Goal: Obtain resource: Download file/media

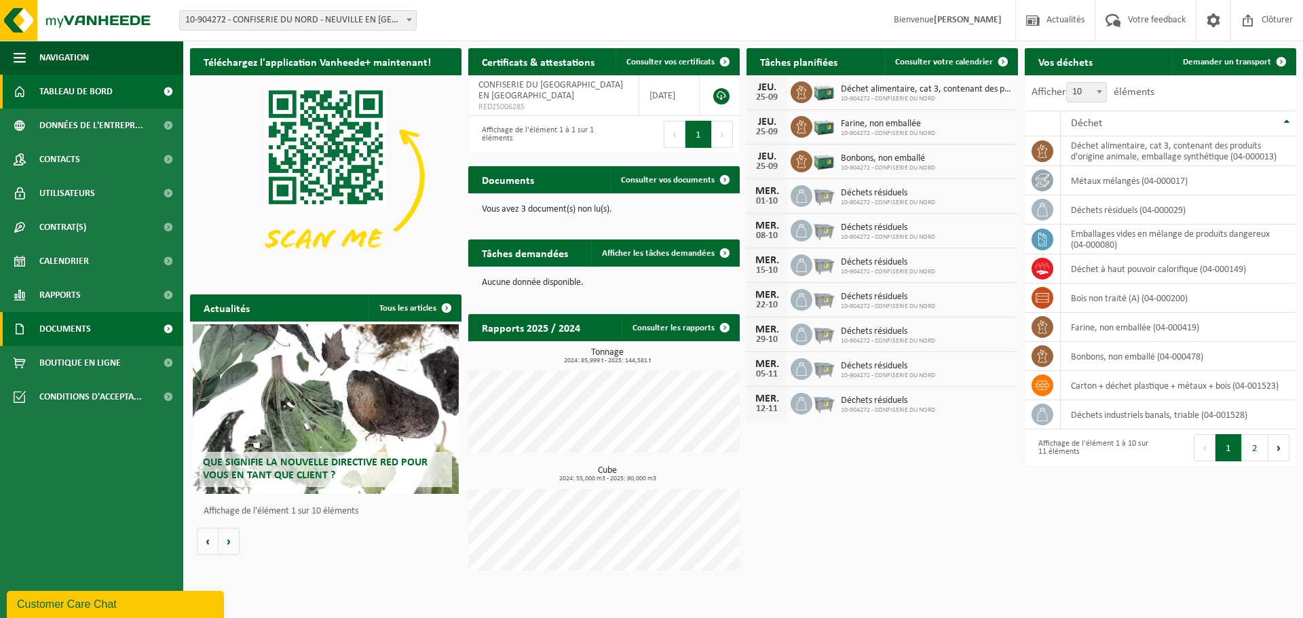
click at [77, 326] on span "Documents" at bounding box center [65, 329] width 52 height 34
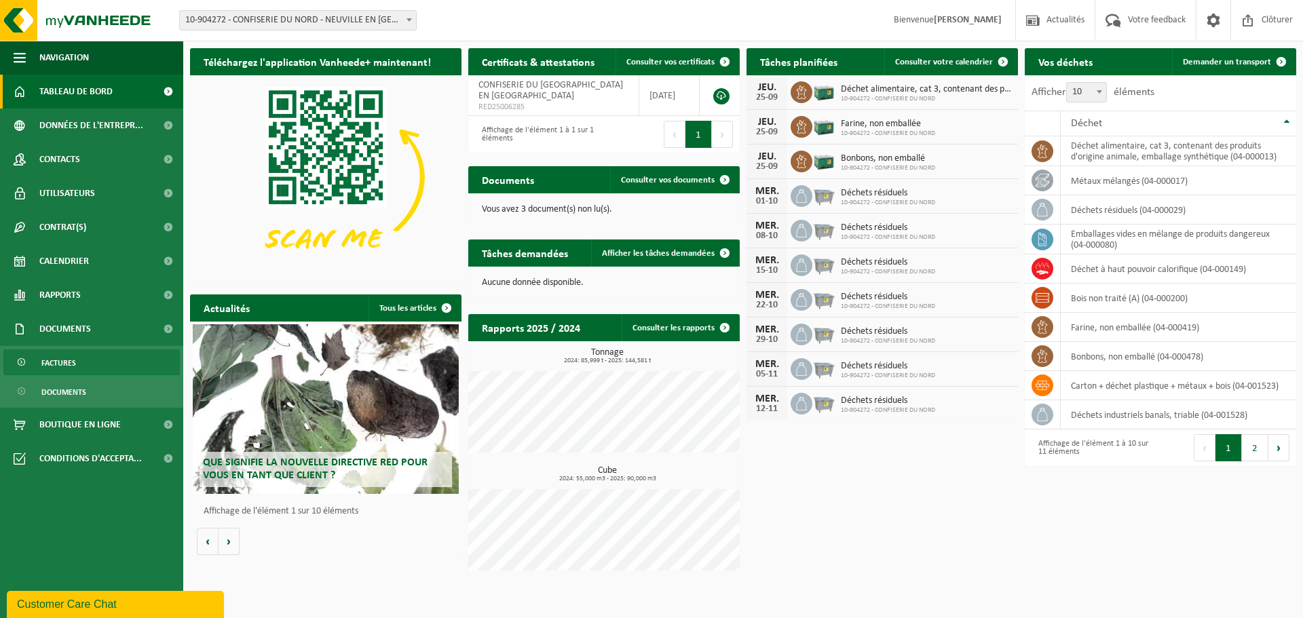
click at [84, 356] on link "Factures" at bounding box center [91, 363] width 177 height 26
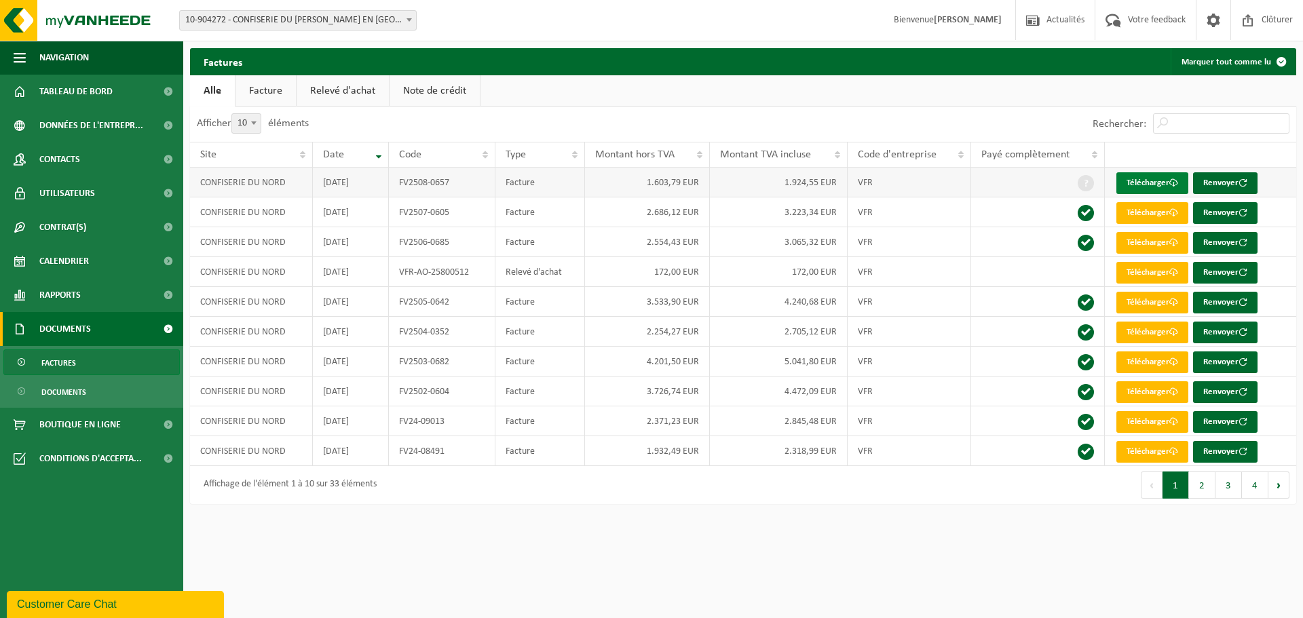
click at [1158, 181] on link "Télécharger" at bounding box center [1153, 183] width 72 height 22
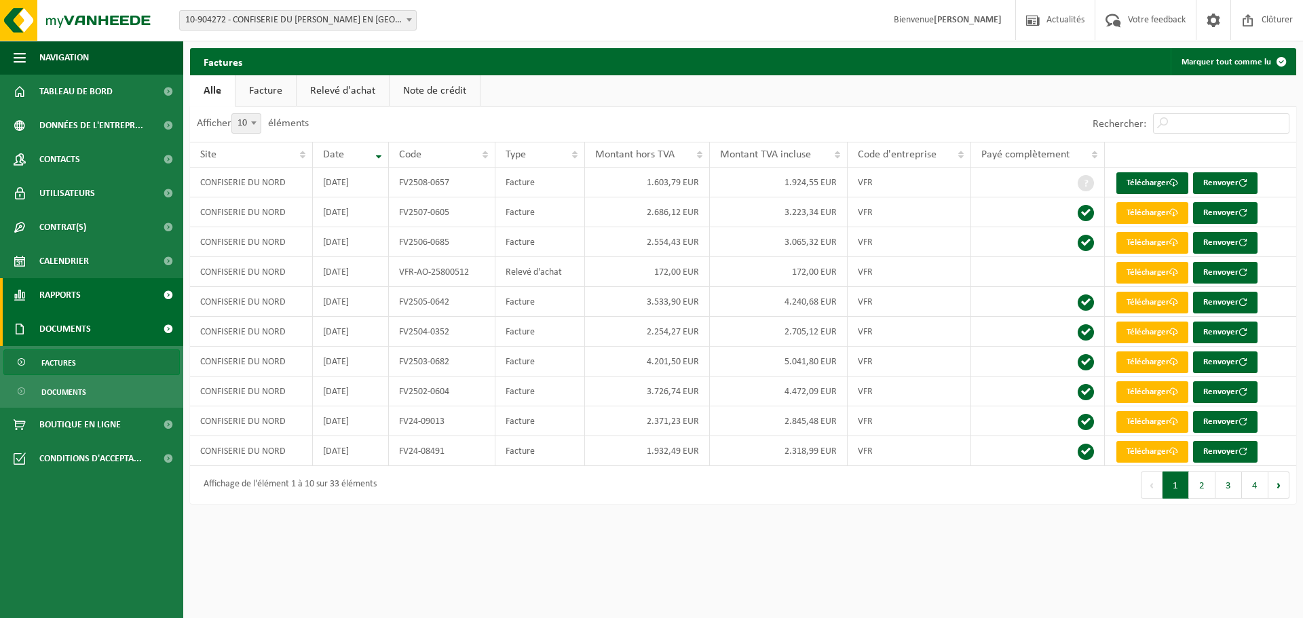
click at [82, 285] on link "Rapports" at bounding box center [91, 295] width 183 height 34
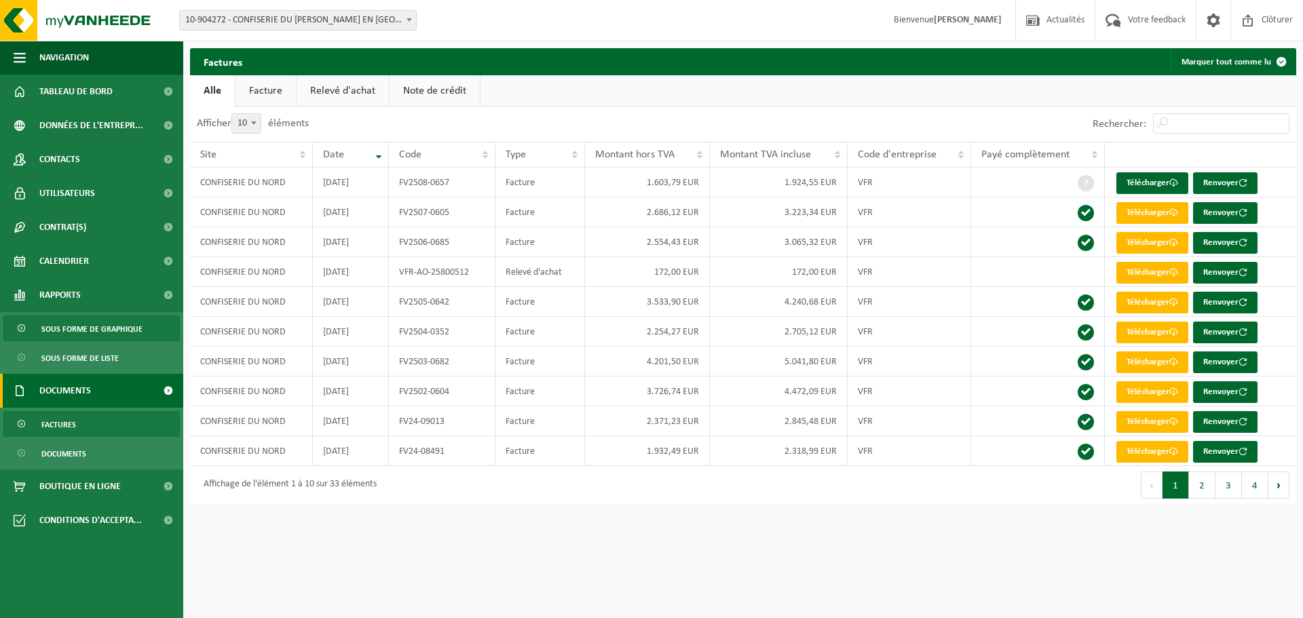
click at [75, 335] on span "Sous forme de graphique" at bounding box center [91, 329] width 101 height 26
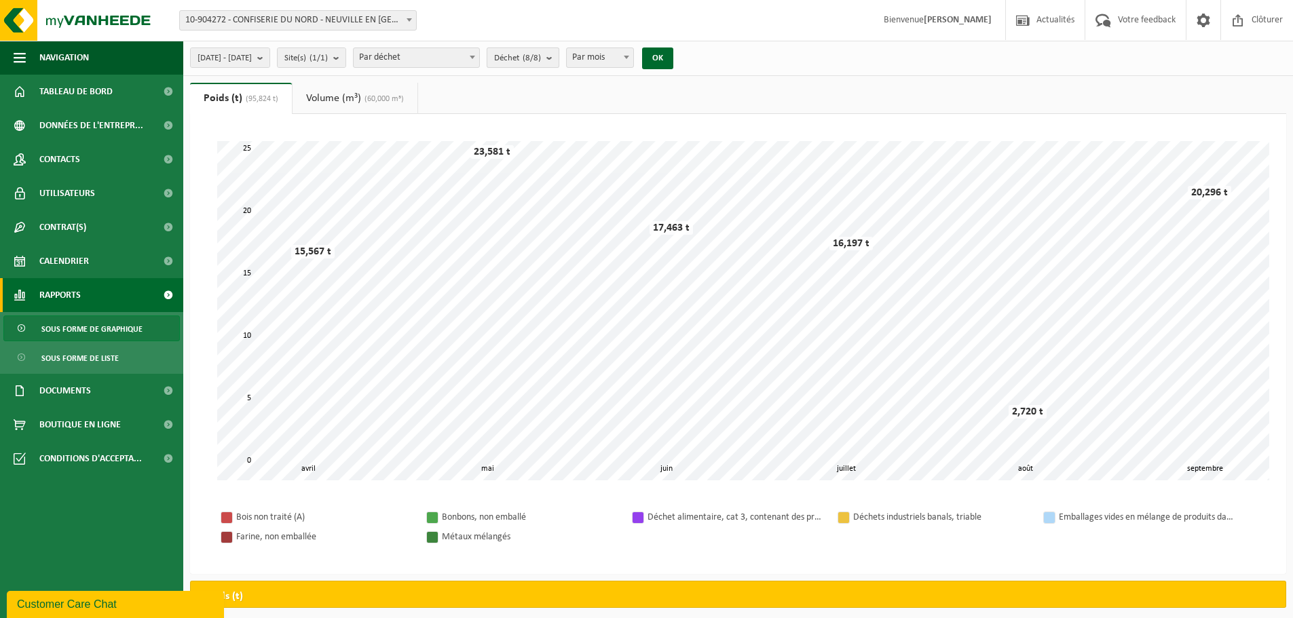
click at [541, 60] on count "(8/8)" at bounding box center [532, 58] width 18 height 9
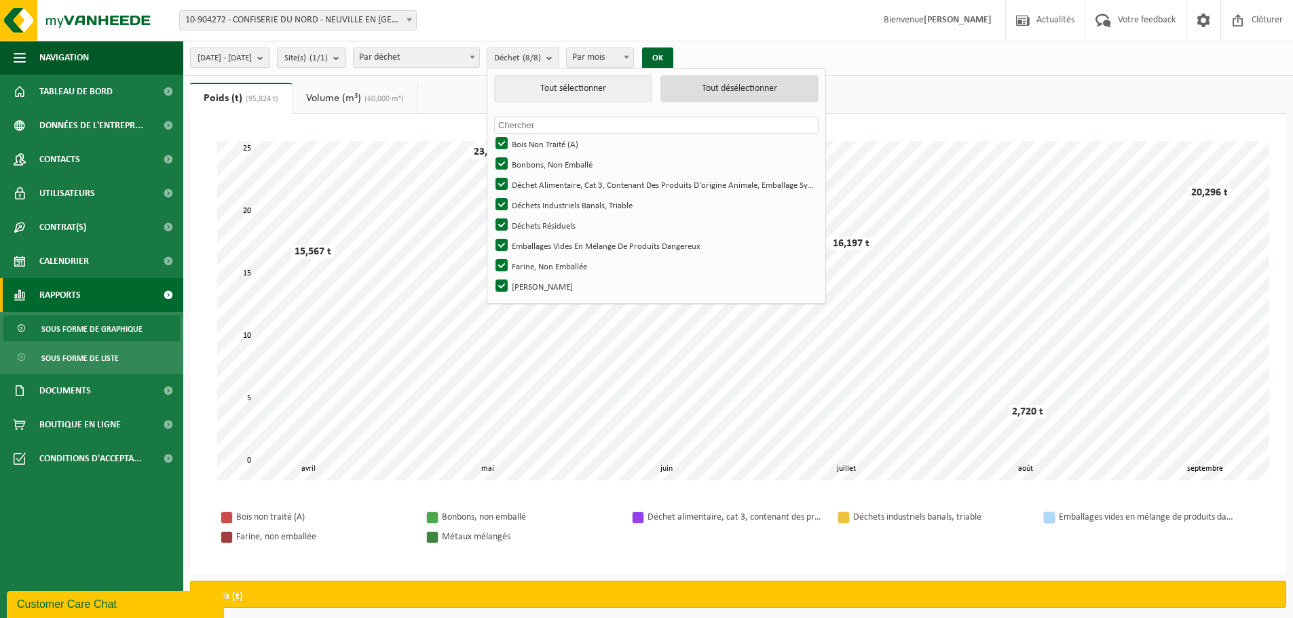
click at [739, 94] on button "Tout désélectionner" at bounding box center [740, 88] width 158 height 27
checkbox input "false"
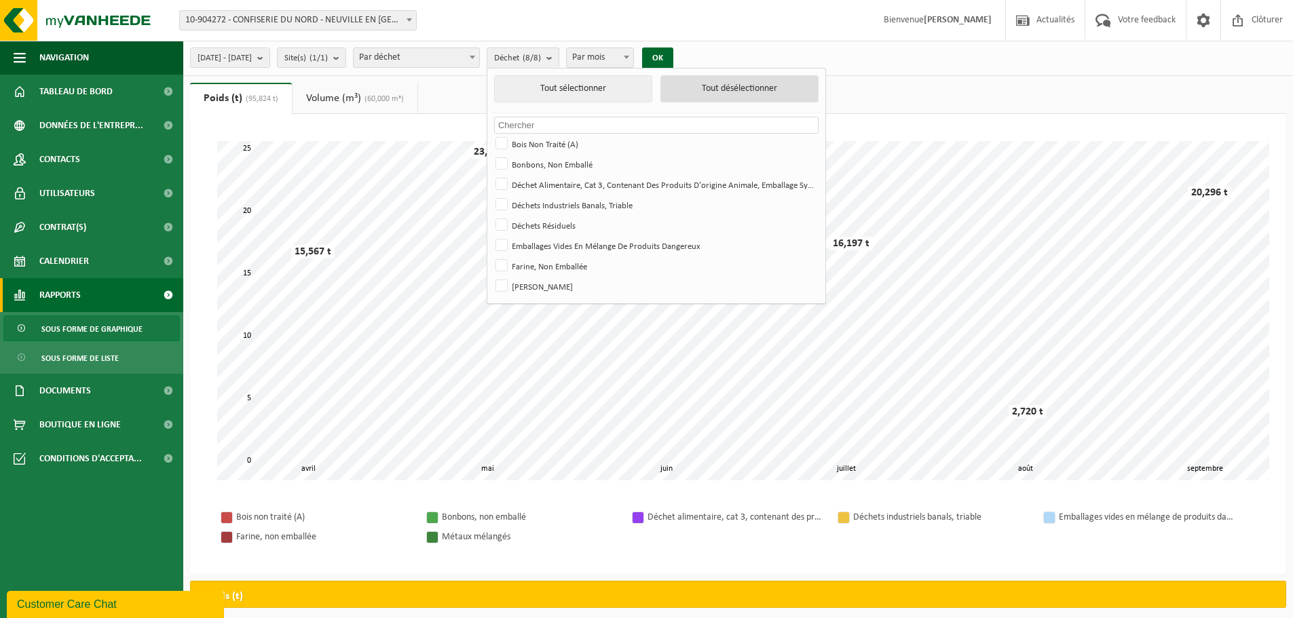
checkbox input "false"
click at [544, 269] on label "Farine, Non Emballée" at bounding box center [655, 266] width 325 height 20
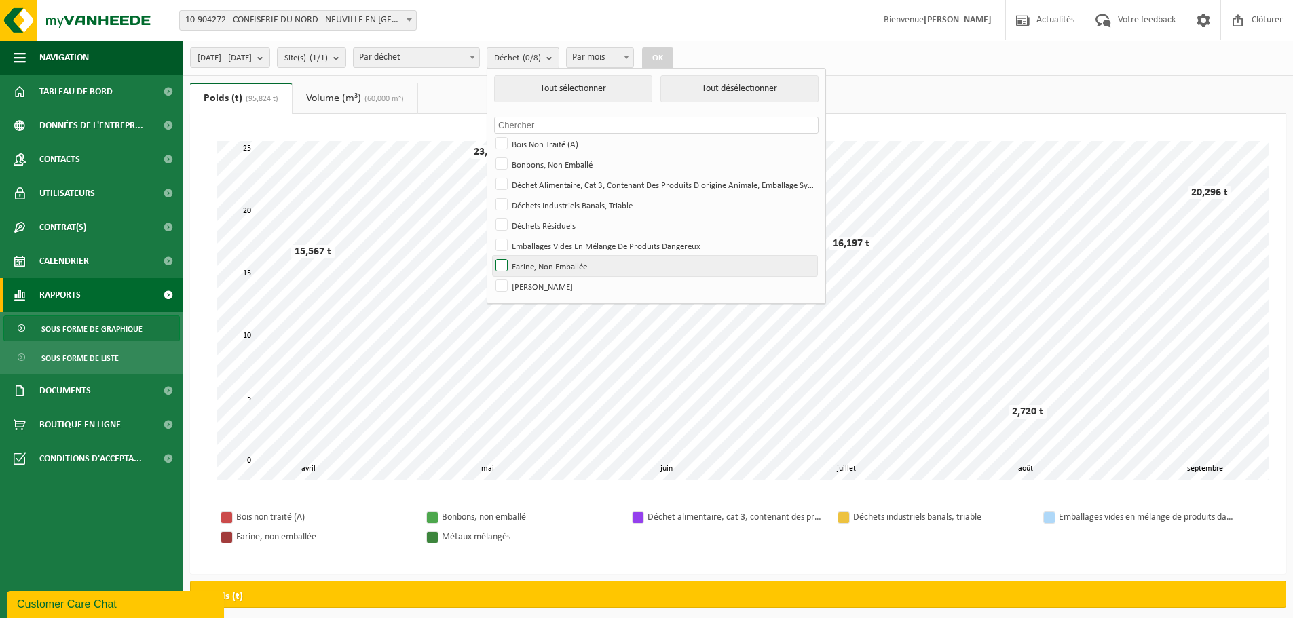
click at [491, 256] on input "Farine, Non Emballée" at bounding box center [490, 255] width 1 height 1
checkbox input "true"
click at [545, 245] on label "Emballages Vides En Mélange De Produits Dangereux" at bounding box center [655, 246] width 325 height 20
click at [491, 236] on input "Emballages Vides En Mélange De Produits Dangereux" at bounding box center [490, 235] width 1 height 1
checkbox input "true"
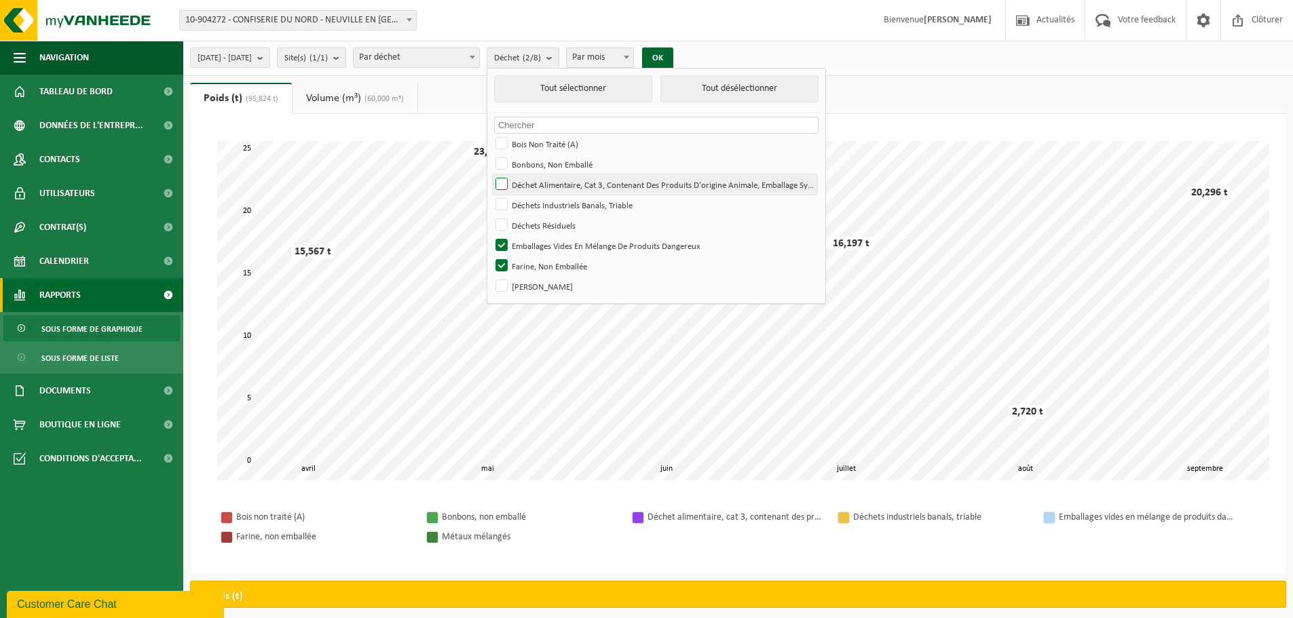
click at [542, 187] on label "Déchet Alimentaire, Cat 3, Contenant Des Produits D'origine Animale, Emballage …" at bounding box center [655, 184] width 325 height 20
click at [491, 174] on input "Déchet Alimentaire, Cat 3, Contenant Des Produits D'origine Animale, Emballage …" at bounding box center [490, 174] width 1 height 1
checkbox input "true"
click at [538, 243] on label "Emballages Vides En Mélange De Produits Dangereux" at bounding box center [655, 246] width 325 height 20
click at [491, 236] on input "Emballages Vides En Mélange De Produits Dangereux" at bounding box center [490, 235] width 1 height 1
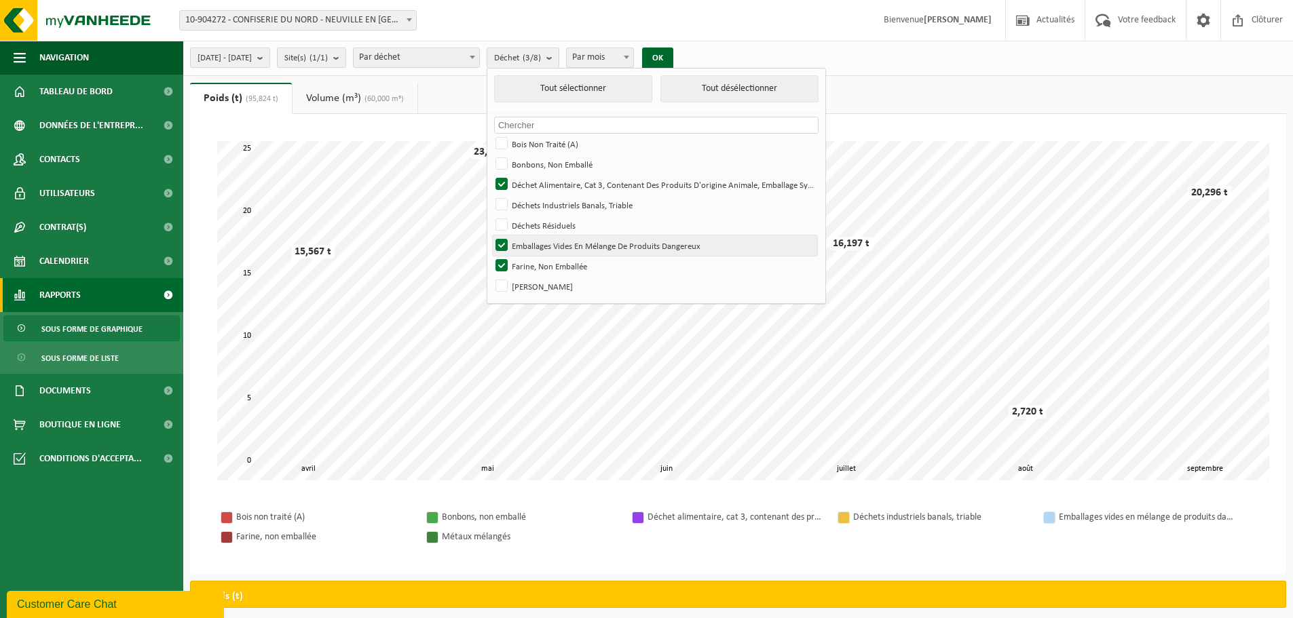
checkbox input "false"
click at [538, 168] on label "Bonbons, Non Emballé" at bounding box center [655, 164] width 325 height 20
click at [491, 154] on input "Bonbons, Non Emballé" at bounding box center [490, 153] width 1 height 1
checkbox input "true"
click at [673, 60] on button "OK" at bounding box center [657, 59] width 31 height 22
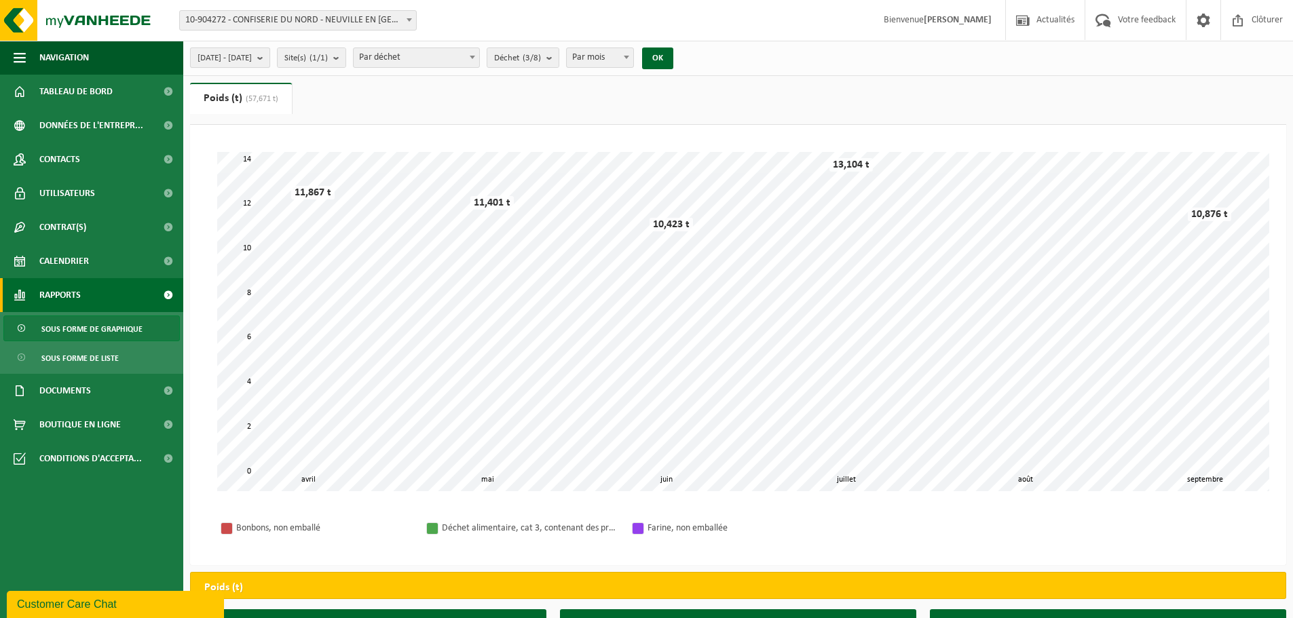
click at [229, 62] on span "2025-04-01 - 2025-09-25" at bounding box center [225, 58] width 54 height 20
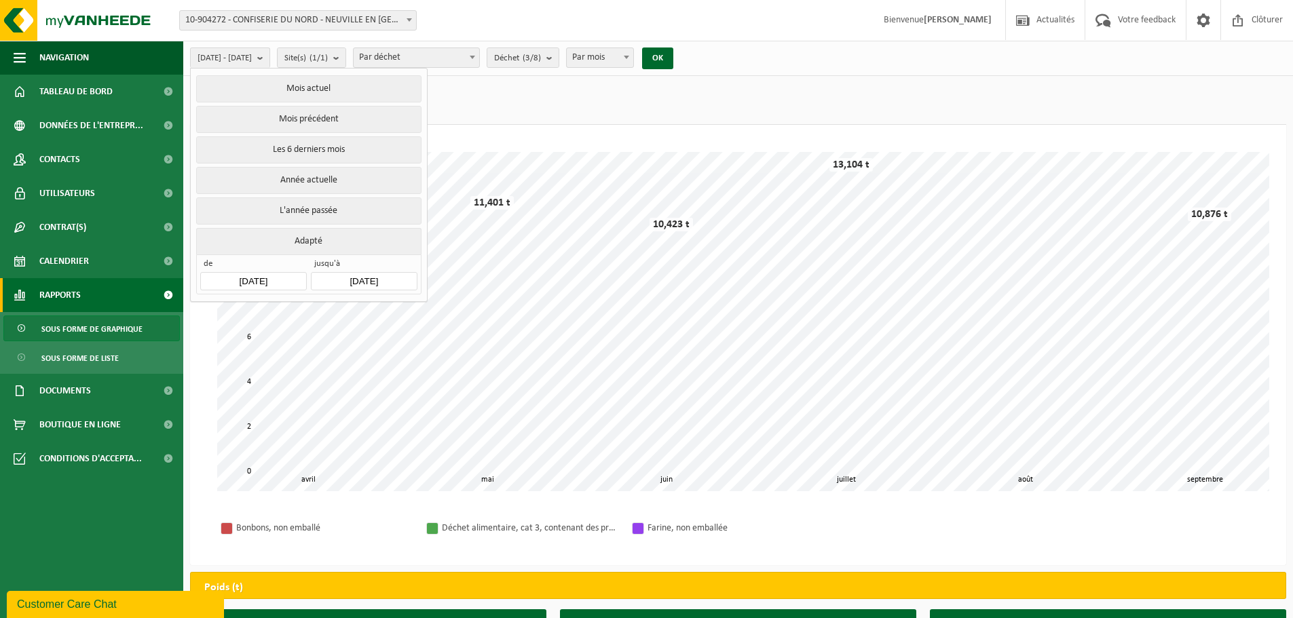
click at [254, 276] on input "2025-04-01" at bounding box center [253, 281] width 106 height 18
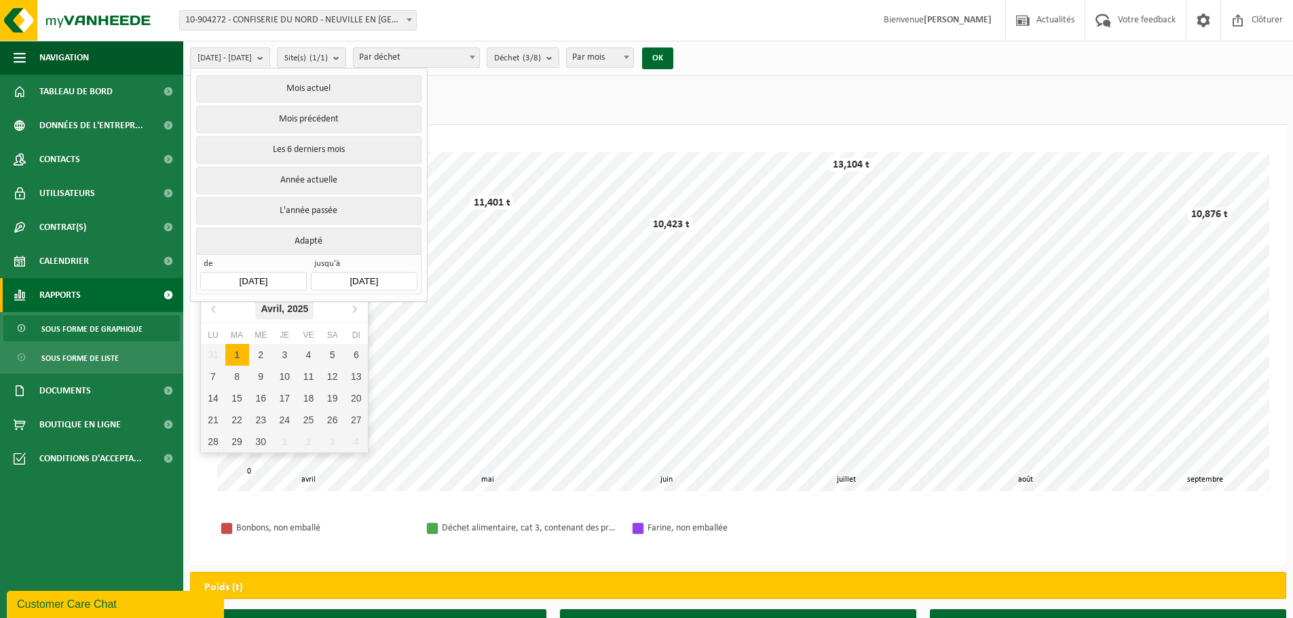
click at [259, 306] on div "Avril, 2025" at bounding box center [284, 309] width 58 height 22
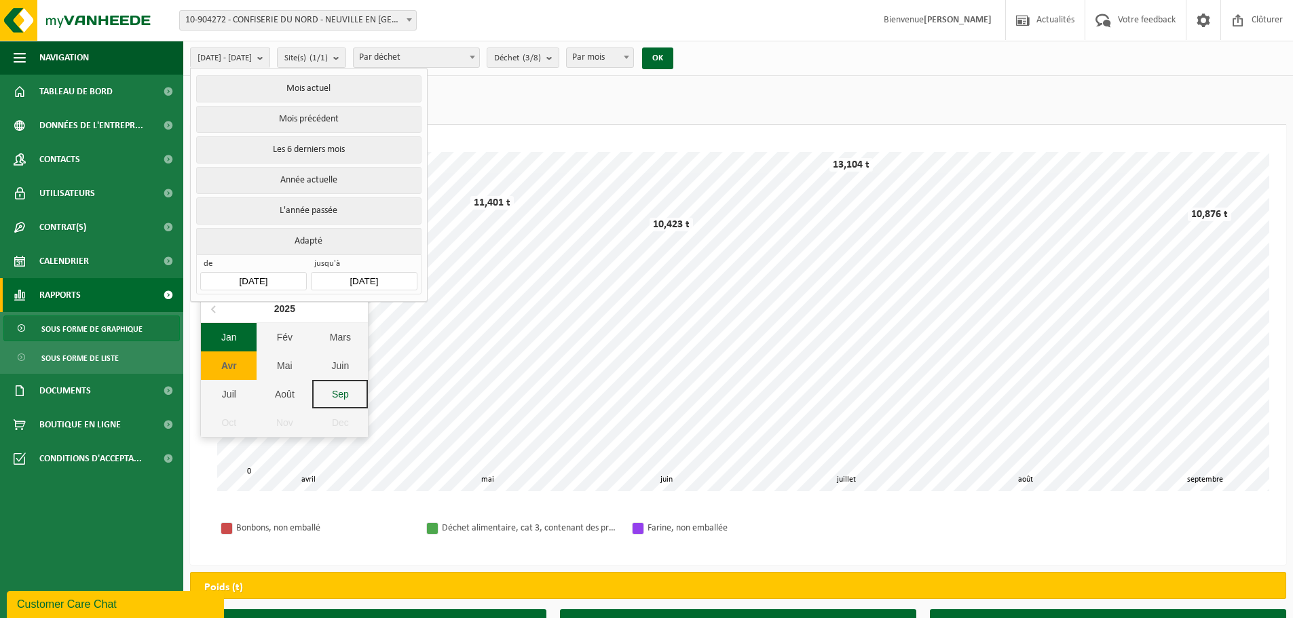
click at [237, 340] on div "Jan" at bounding box center [229, 337] width 56 height 29
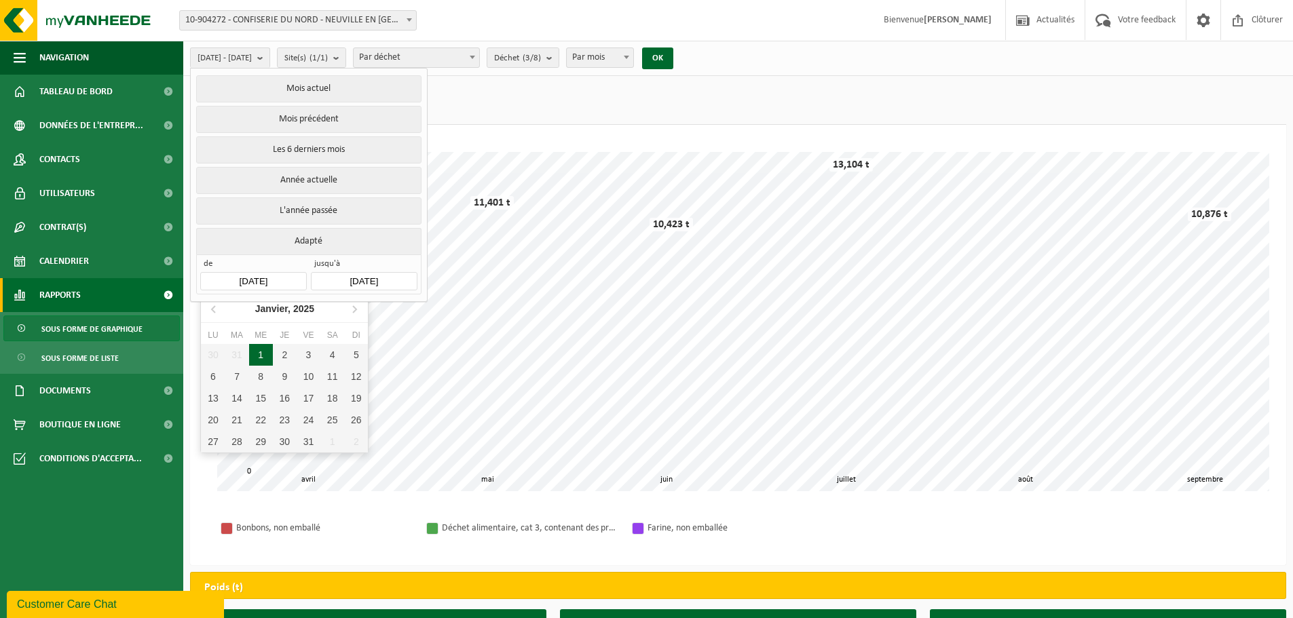
click at [261, 352] on div "1" at bounding box center [261, 355] width 24 height 22
type input "2025-01-01"
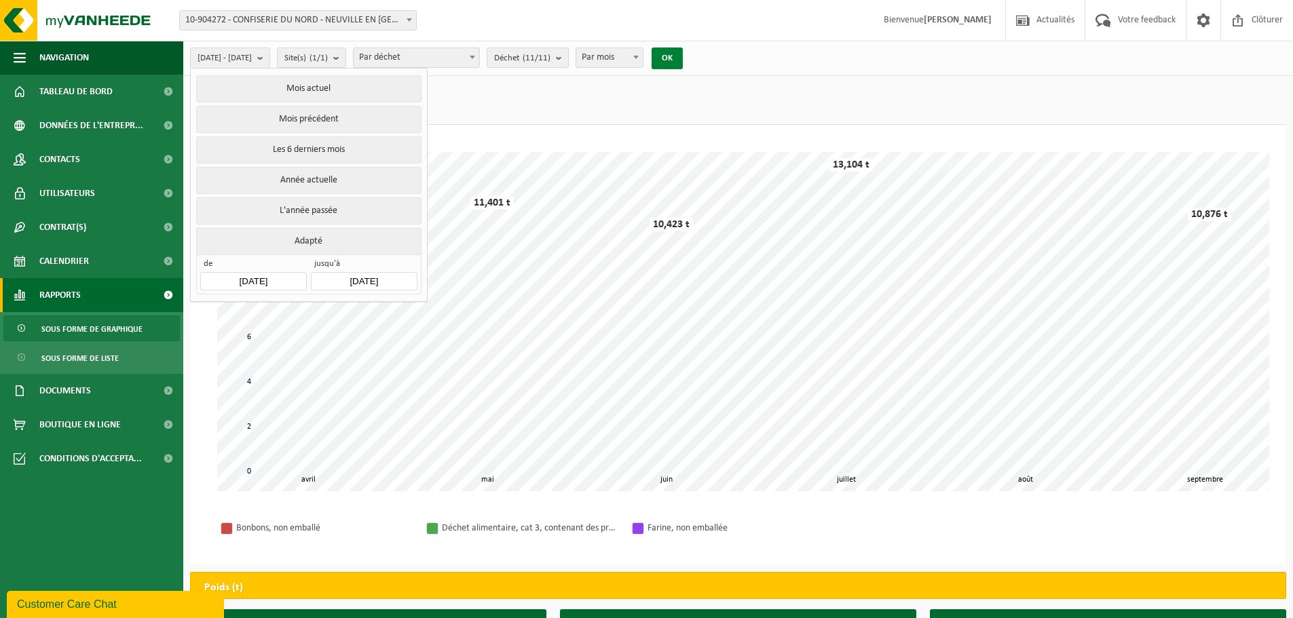
click at [683, 58] on button "OK" at bounding box center [667, 59] width 31 height 22
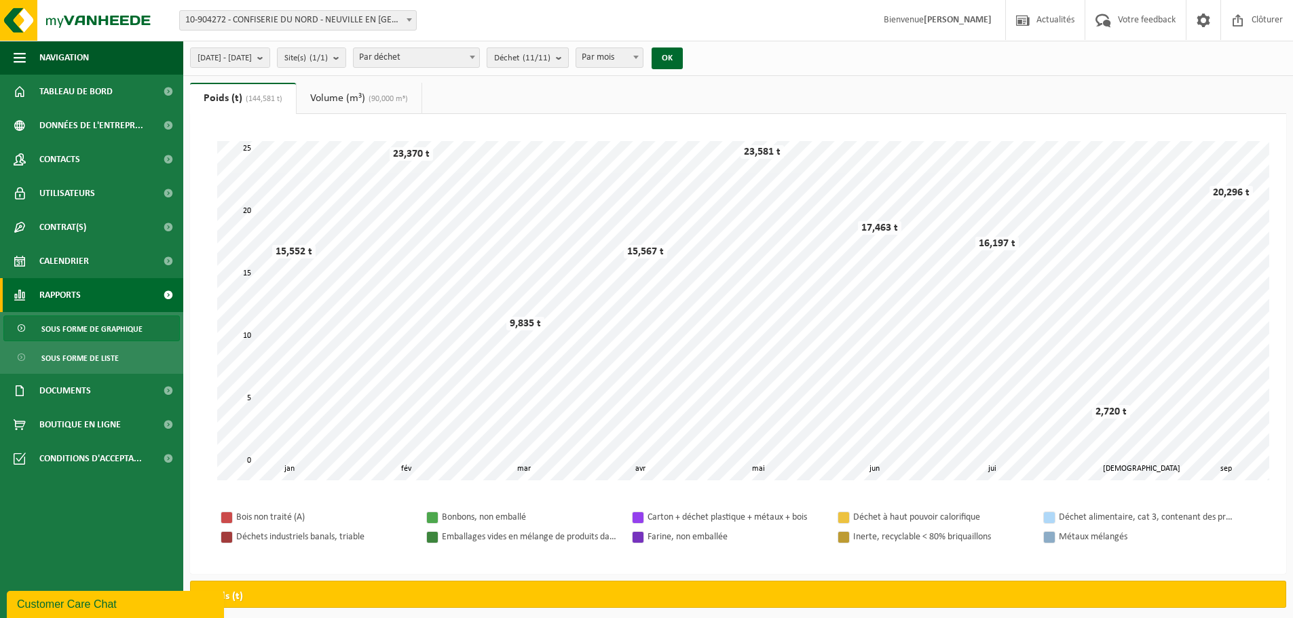
click at [551, 60] on count "(11/11)" at bounding box center [537, 58] width 28 height 9
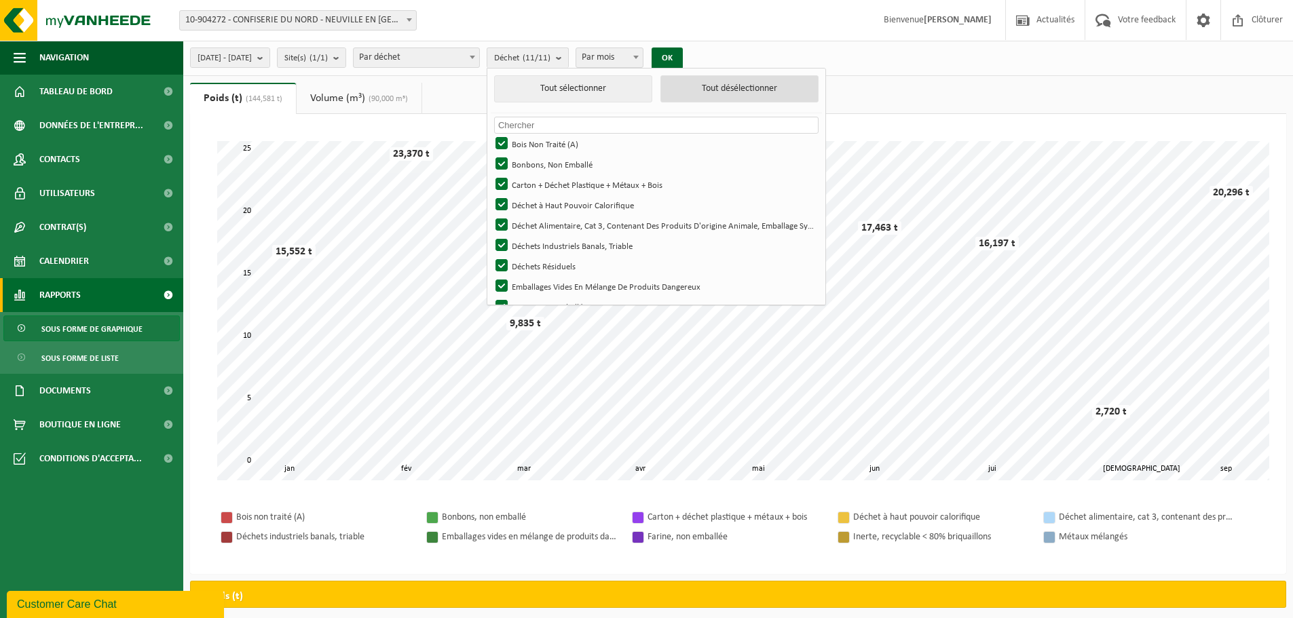
click at [737, 88] on button "Tout désélectionner" at bounding box center [740, 88] width 158 height 27
checkbox input "false"
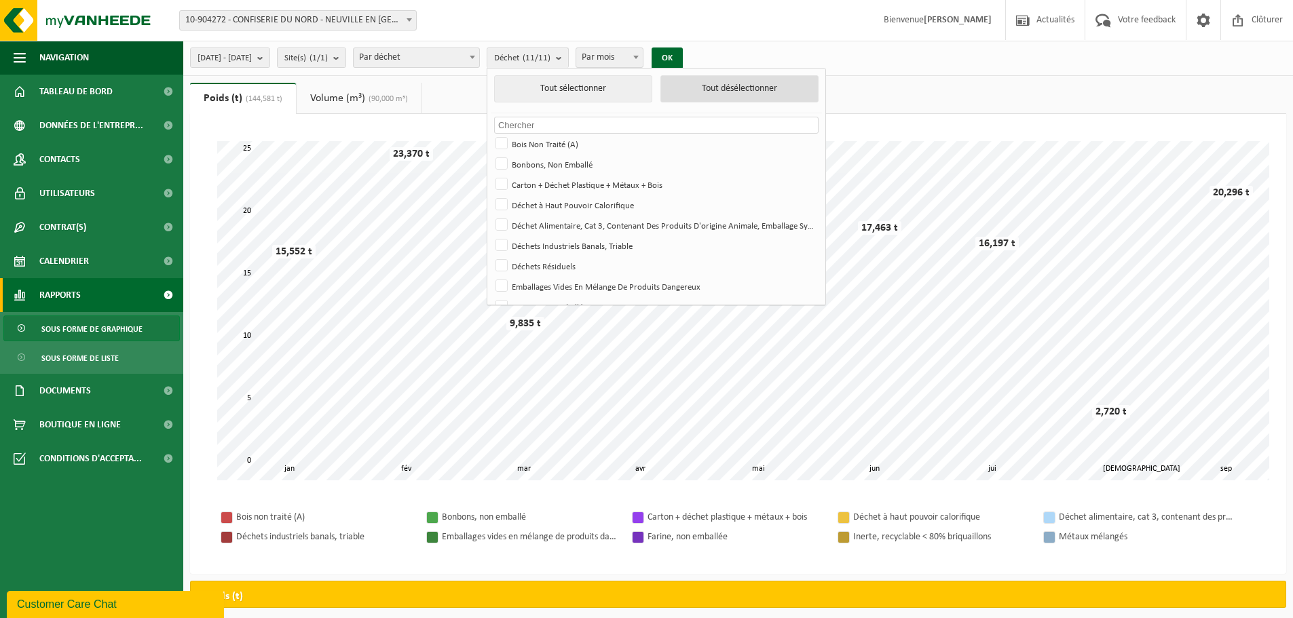
checkbox input "false"
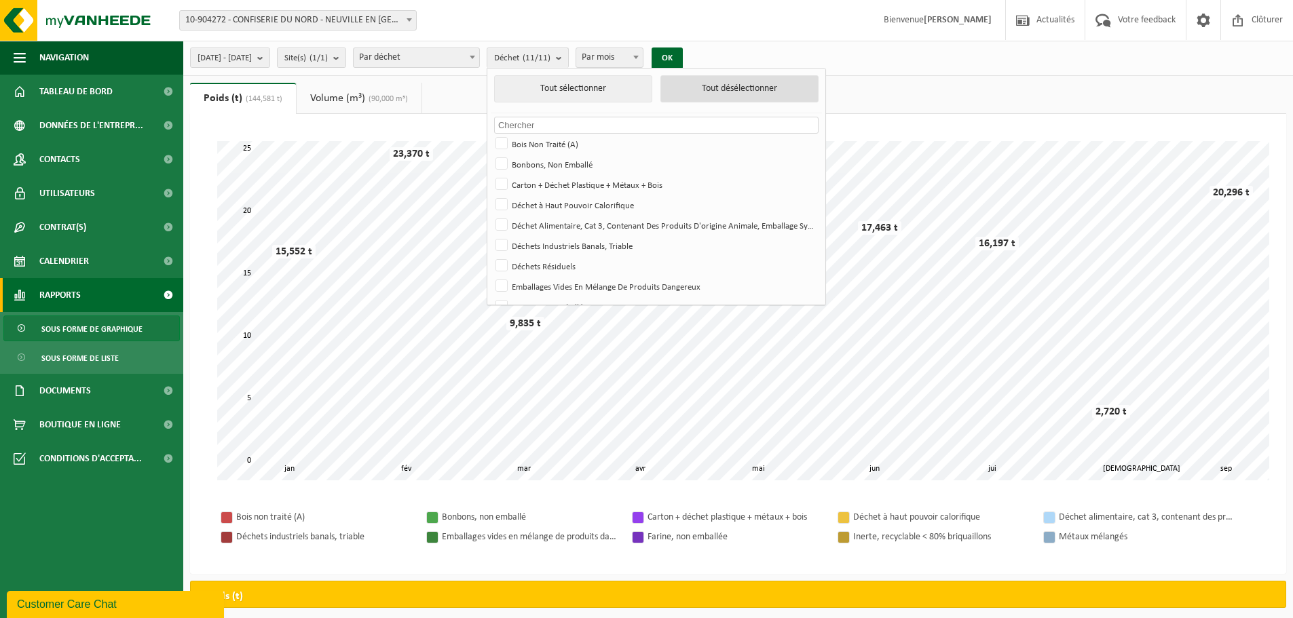
checkbox input "false"
click at [566, 167] on label "Bonbons, Non Emballé" at bounding box center [655, 164] width 325 height 20
click at [491, 154] on input "Bonbons, Non Emballé" at bounding box center [490, 153] width 1 height 1
checkbox input "true"
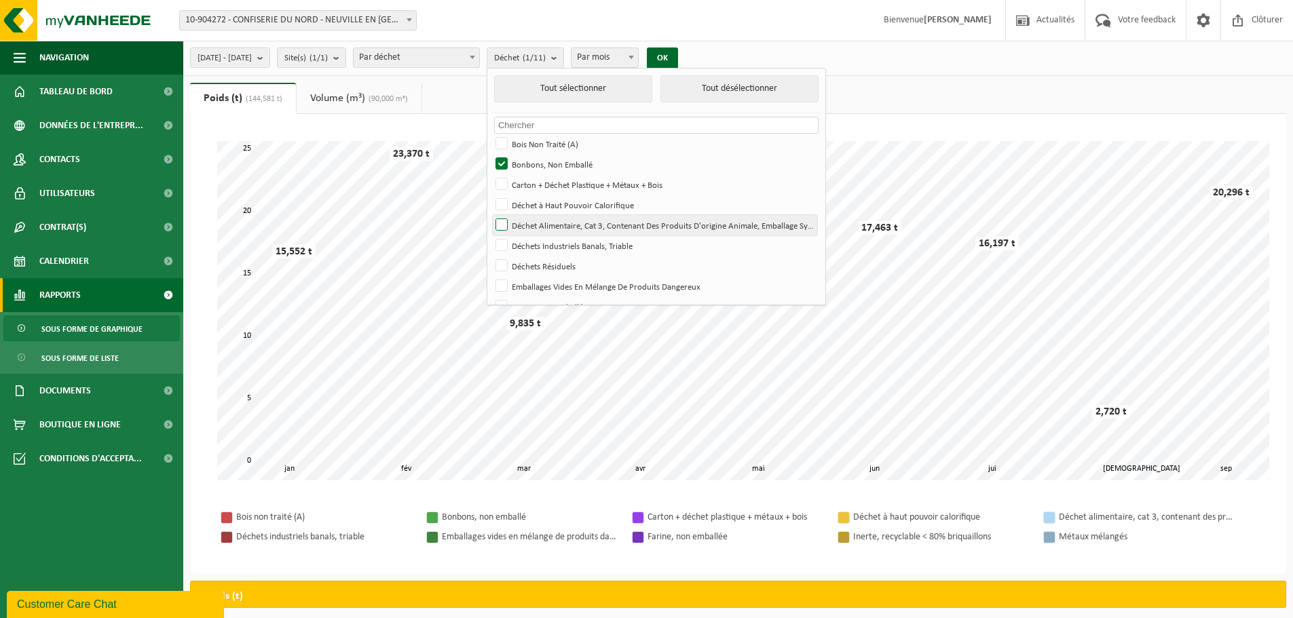
click at [578, 229] on label "Déchet Alimentaire, Cat 3, Contenant Des Produits D'origine Animale, Emballage …" at bounding box center [655, 225] width 325 height 20
click at [491, 215] on input "Déchet Alimentaire, Cat 3, Contenant Des Produits D'origine Animale, Emballage …" at bounding box center [490, 215] width 1 height 1
checkbox input "true"
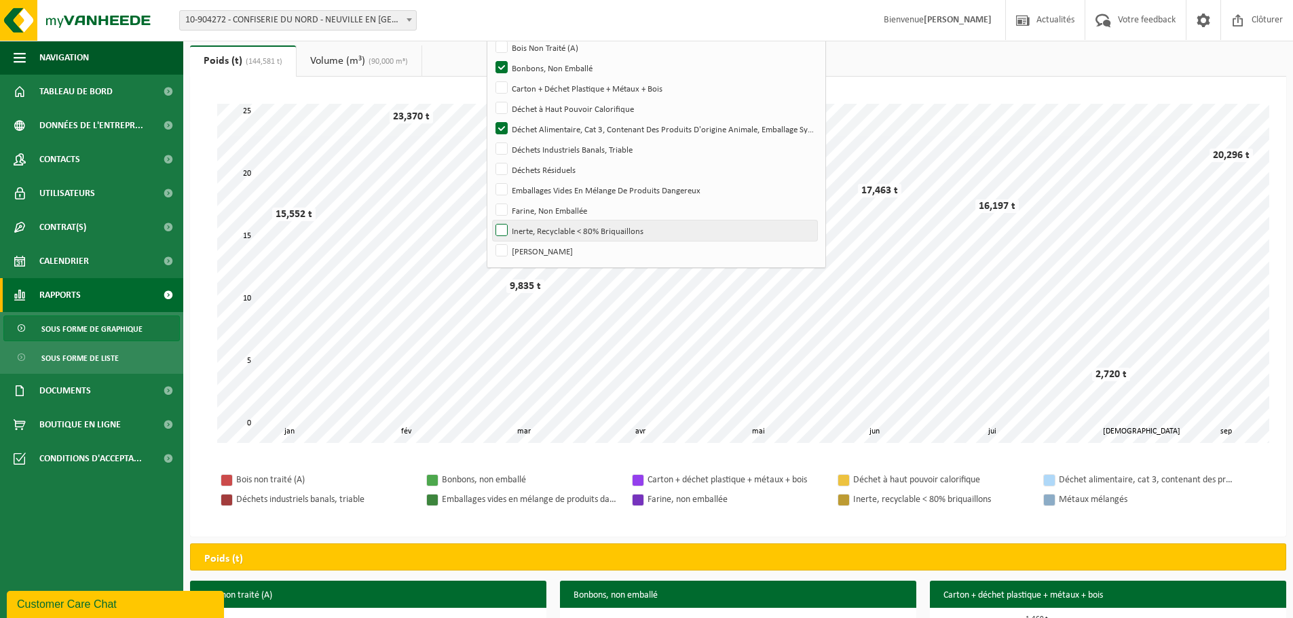
scroll to position [68, 0]
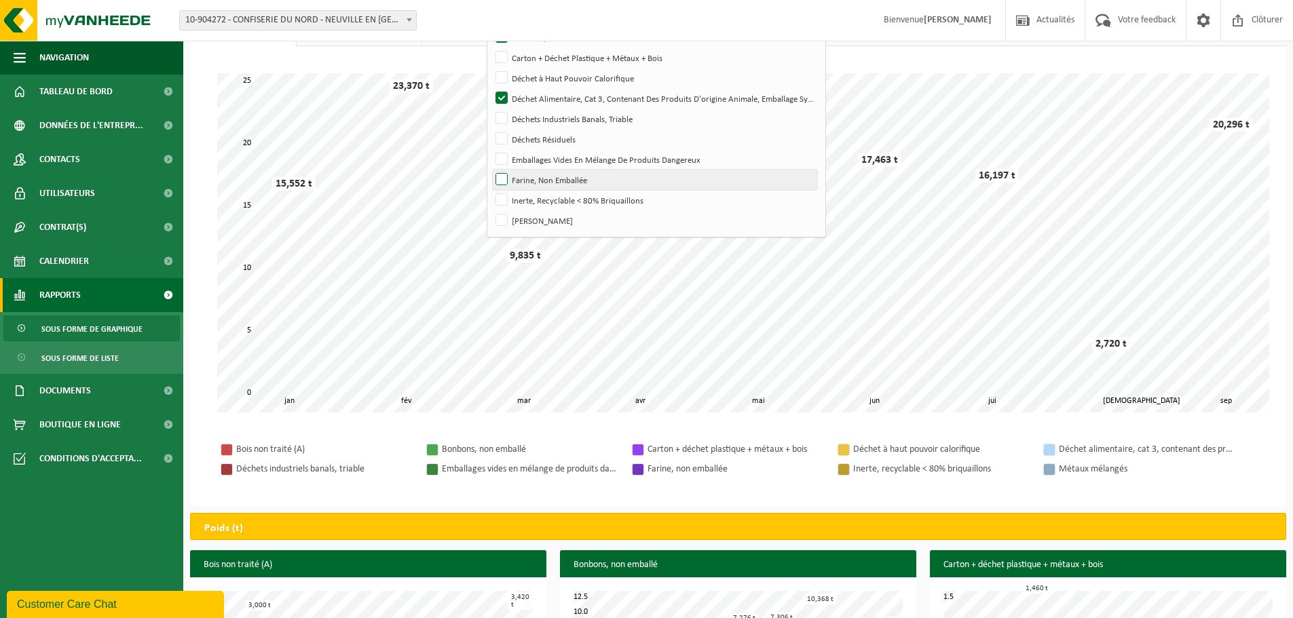
click at [598, 183] on label "Farine, Non Emballée" at bounding box center [655, 180] width 325 height 20
click at [491, 170] on input "Farine, Non Emballée" at bounding box center [490, 169] width 1 height 1
checkbox input "true"
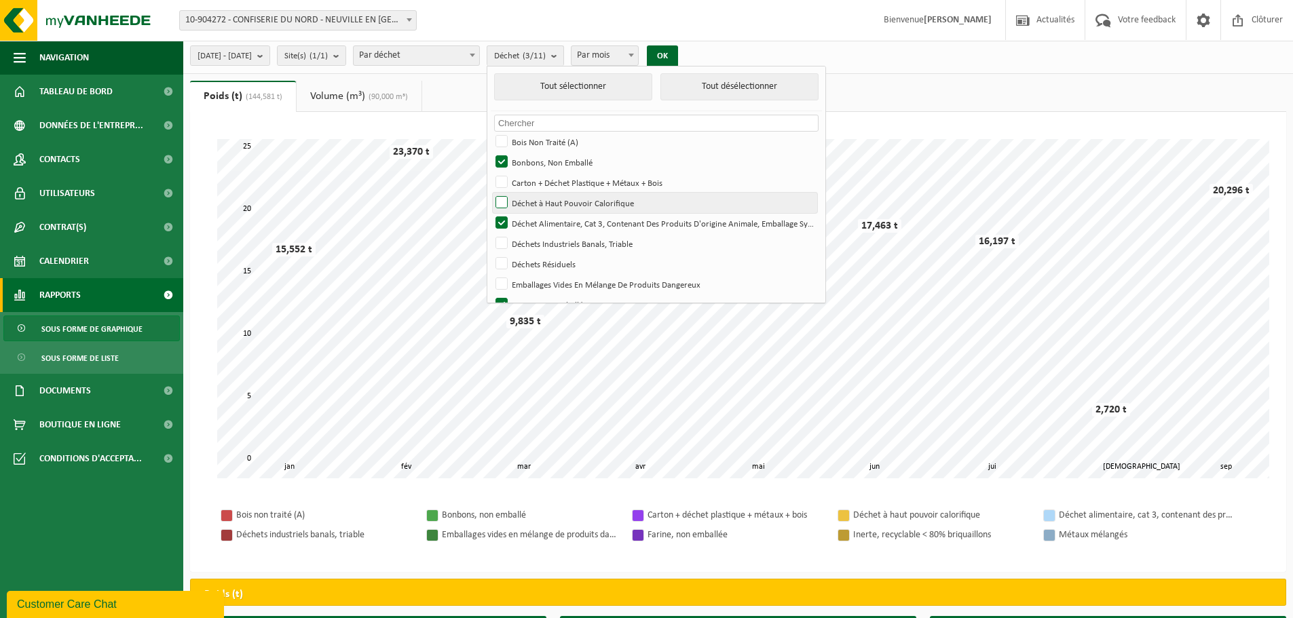
scroll to position [0, 0]
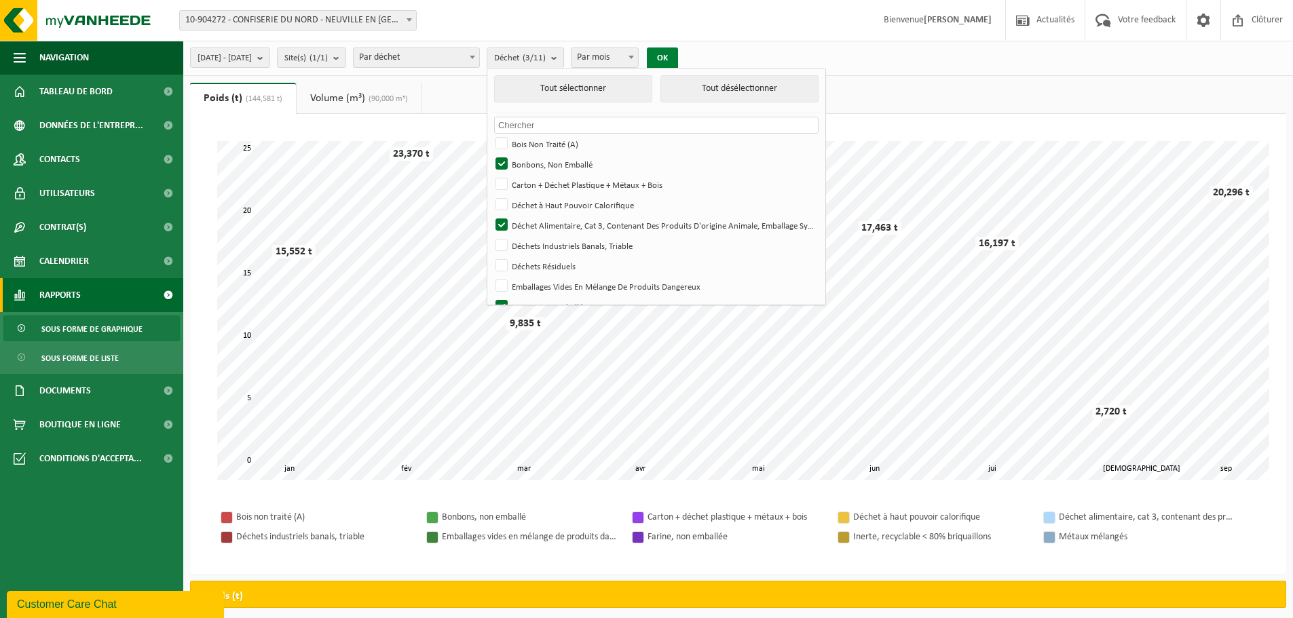
click at [678, 56] on button "OK" at bounding box center [662, 59] width 31 height 22
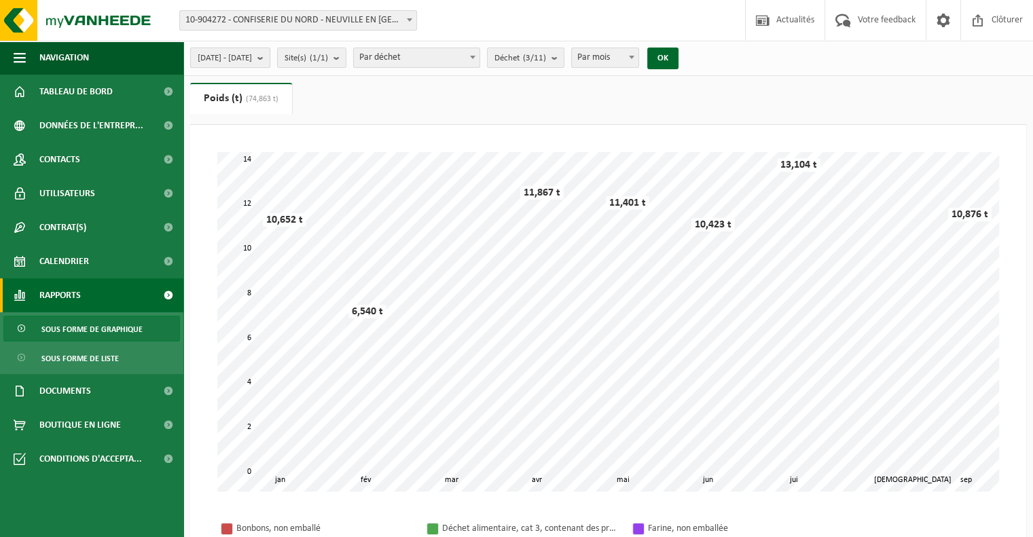
click at [270, 59] on button "2025-01-01 - 2025-09-25" at bounding box center [230, 58] width 80 height 20
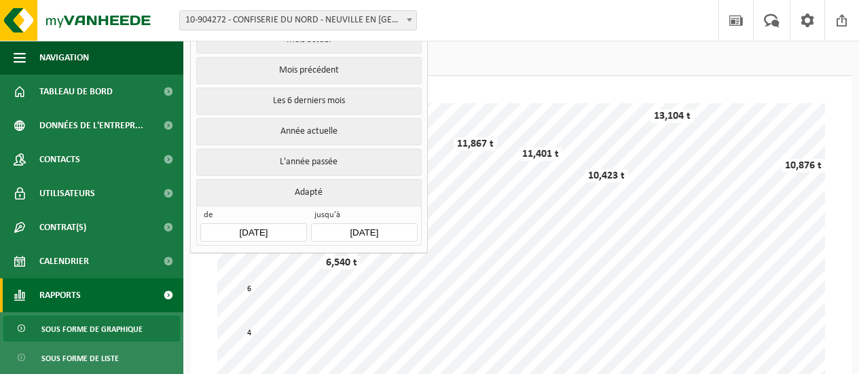
scroll to position [50, 0]
click at [802, 98] on div "Patientez Le téléchargement est un peu long en raison de la grande quantité de …" at bounding box center [521, 271] width 635 height 367
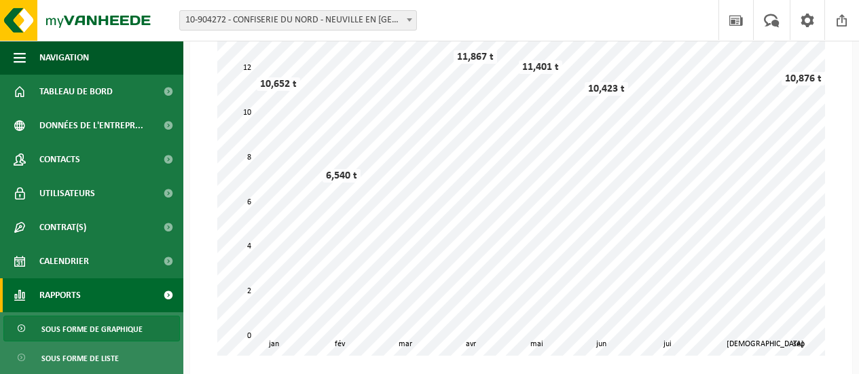
scroll to position [135, 0]
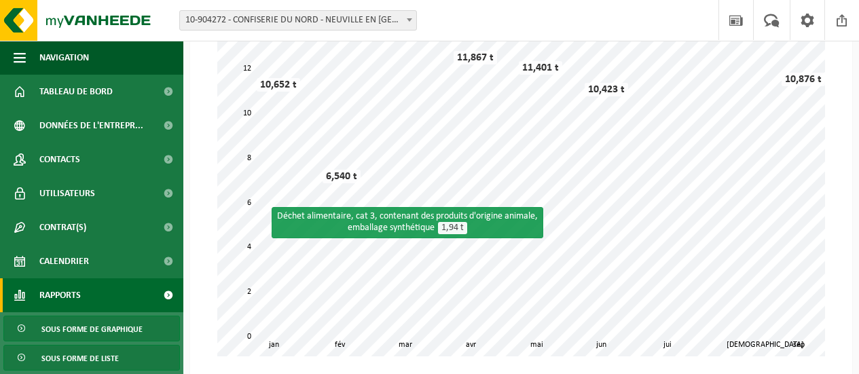
click at [104, 358] on span "Sous forme de liste" at bounding box center [79, 359] width 77 height 26
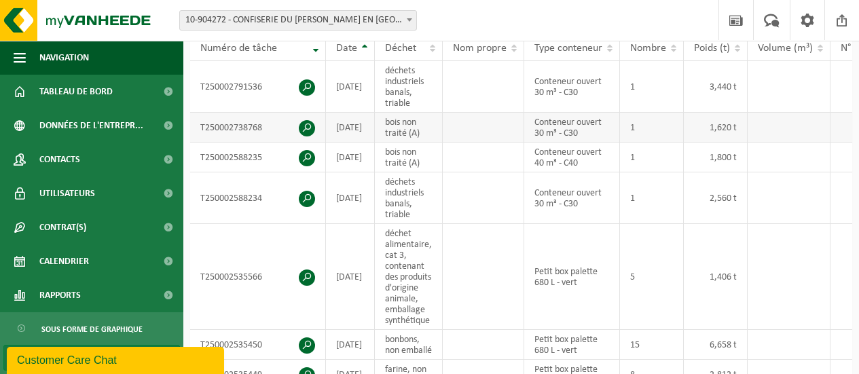
scroll to position [377, 0]
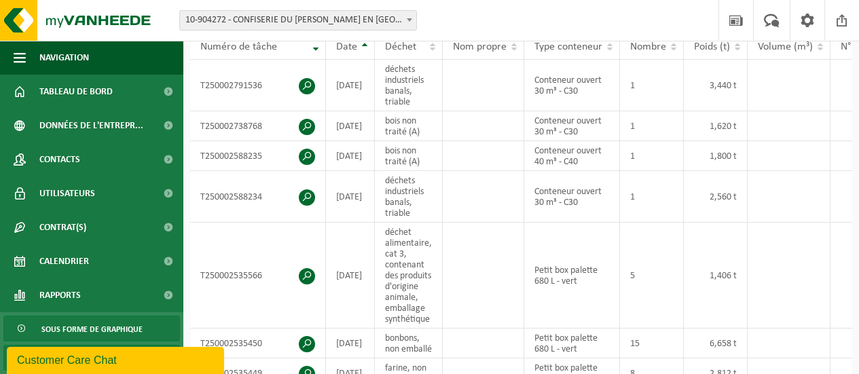
click at [109, 318] on span "Sous forme de graphique" at bounding box center [91, 329] width 101 height 26
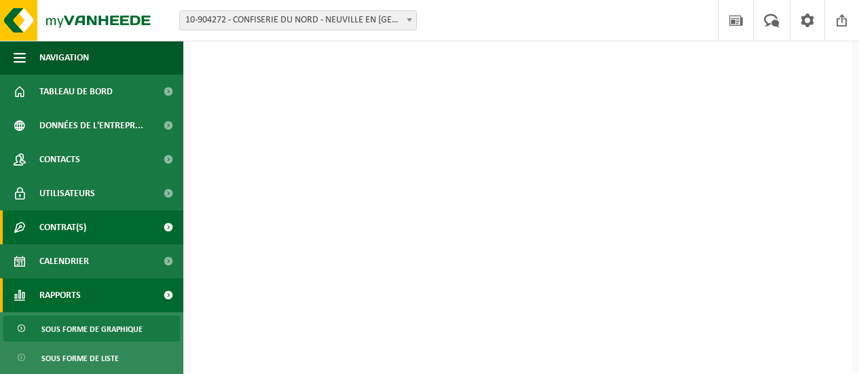
scroll to position [107, 0]
